Goal: Task Accomplishment & Management: Manage account settings

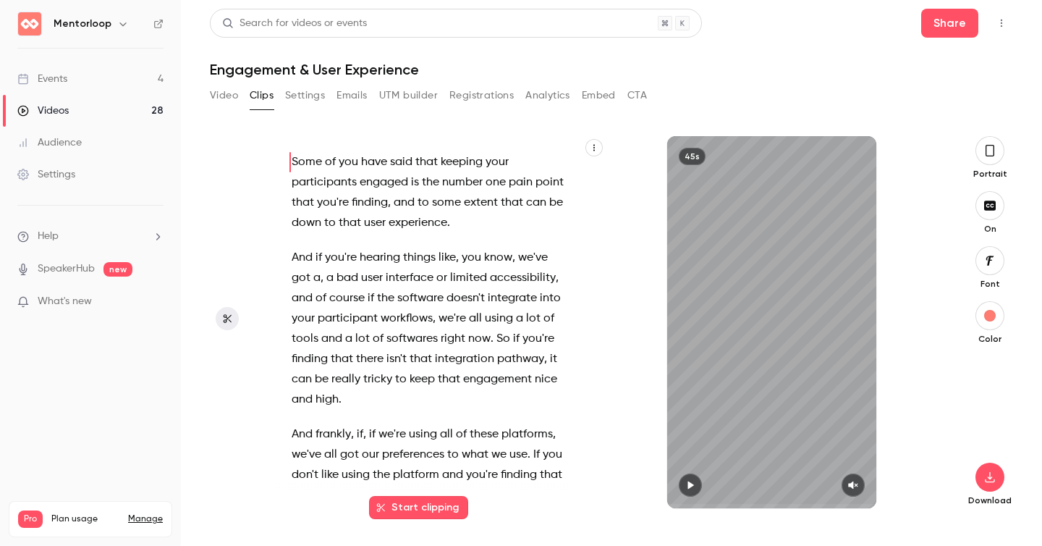
click at [760, 84] on div "Video Clips Settings Emails UTM builder Registrations Analytics Embed CTA" at bounding box center [611, 98] width 803 height 29
click at [1004, 23] on icon "Top Bar Actions" at bounding box center [1002, 23] width 12 height 10
click at [894, 128] on div "Delete" at bounding box center [945, 135] width 113 height 14
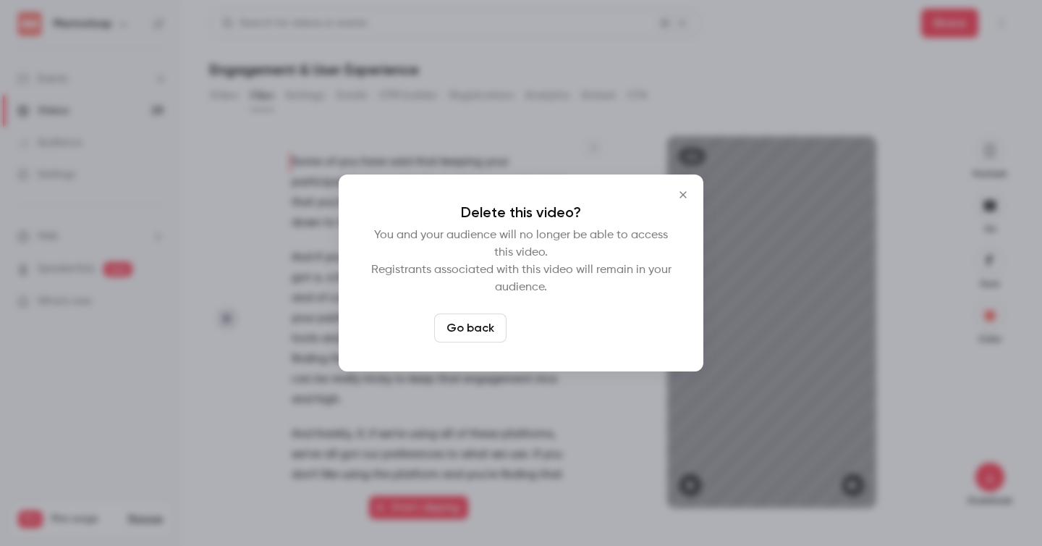
click at [559, 331] on button "Delete video" at bounding box center [560, 327] width 96 height 29
